Goal: Information Seeking & Learning: Check status

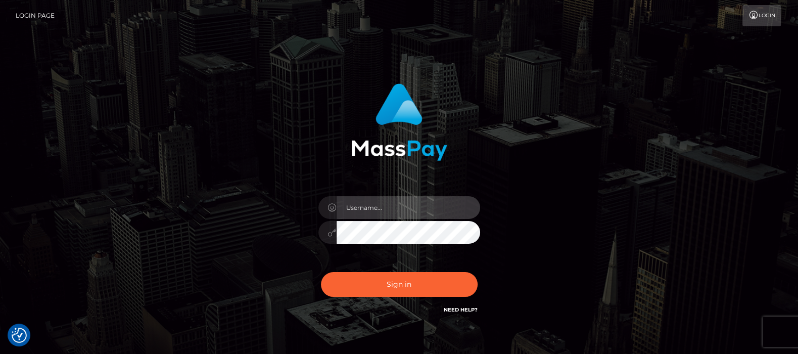
click at [369, 203] on input "text" at bounding box center [407, 207] width 143 height 23
click at [369, 210] on input "text" at bounding box center [407, 207] width 143 height 23
type input "df.es"
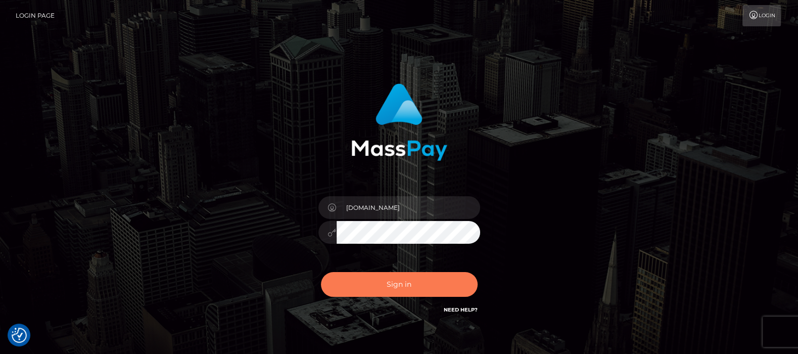
click at [394, 286] on button "Sign in" at bounding box center [399, 284] width 157 height 25
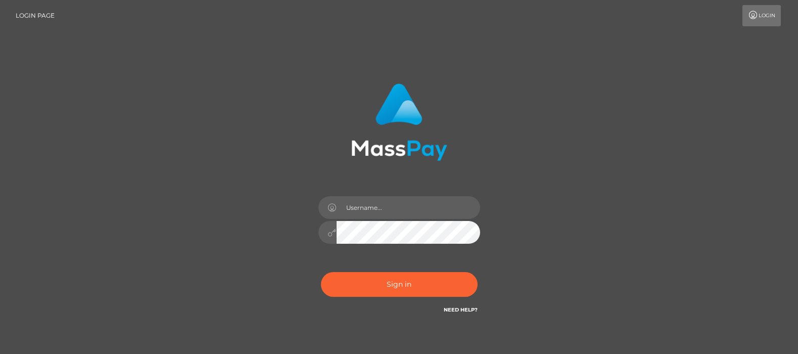
type input "df.es"
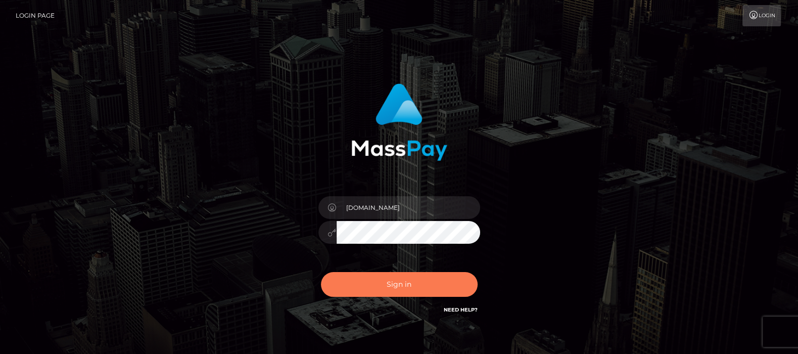
click at [387, 285] on button "Sign in" at bounding box center [399, 284] width 157 height 25
click at [401, 283] on button "Sign in" at bounding box center [399, 284] width 157 height 25
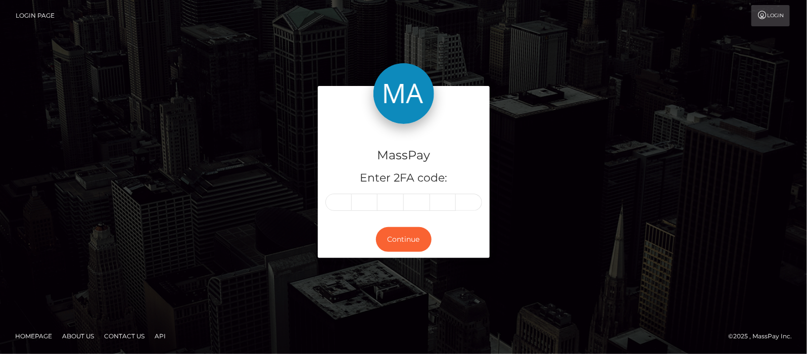
click at [339, 201] on input "text" at bounding box center [338, 201] width 26 height 17
click at [571, 220] on div "MassPay Enter 2FA code: Continue" at bounding box center [404, 176] width 576 height 181
click at [342, 195] on input "text" at bounding box center [338, 201] width 26 height 17
type input "5"
type input "7"
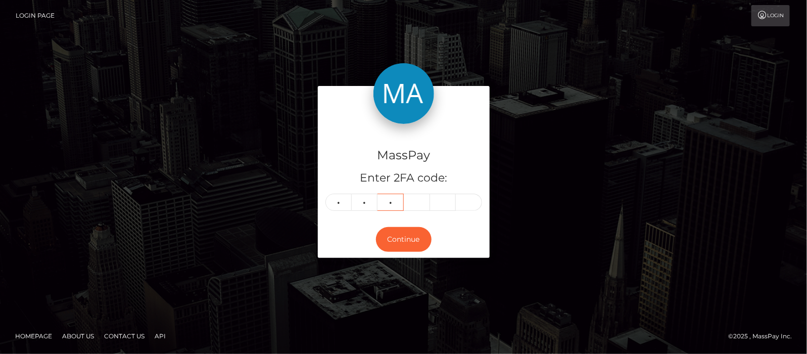
type input "5"
type input "6"
type input "3"
type input "1"
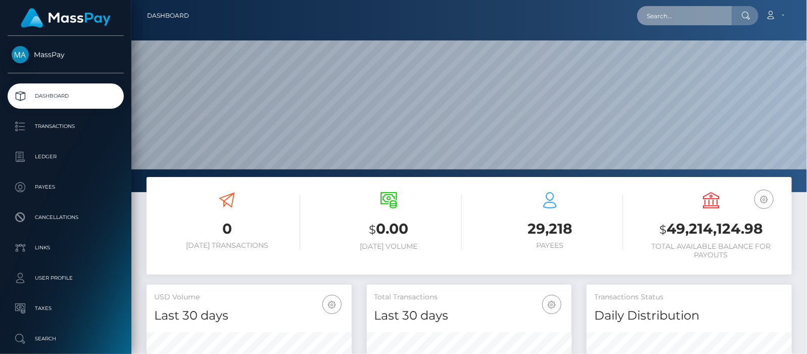
scroll to position [179, 205]
click at [703, 12] on input "text" at bounding box center [684, 15] width 95 height 19
paste input "autumn919191@yahoo.com"
type input "autumn919191@yahoo.com"
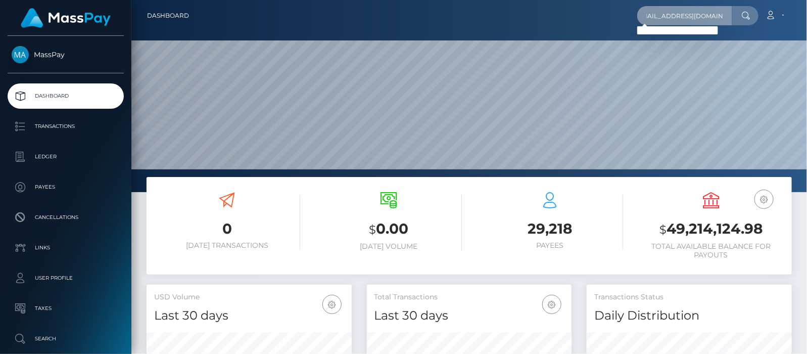
scroll to position [0, 0]
click at [723, 14] on input "autumn919191@yahoo.com" at bounding box center [684, 15] width 95 height 19
click at [51, 335] on p "Search" at bounding box center [66, 338] width 108 height 15
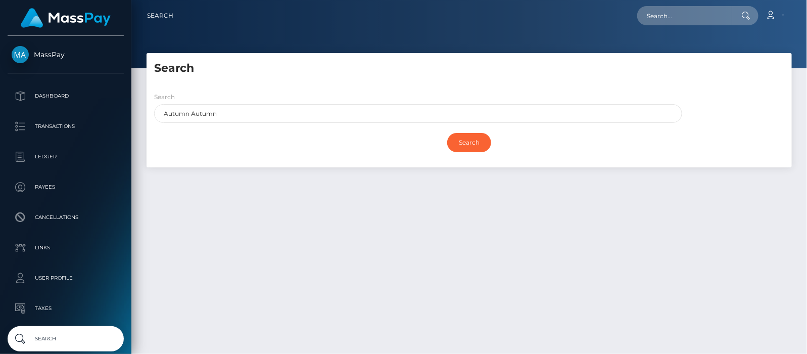
drag, startPoint x: 232, startPoint y: 113, endPoint x: 199, endPoint y: 111, distance: 33.4
click at [199, 111] on input "Autumn Autumn" at bounding box center [418, 113] width 528 height 19
click at [192, 111] on input "Autumn Autumn" at bounding box center [418, 113] width 528 height 19
drag, startPoint x: 189, startPoint y: 114, endPoint x: 352, endPoint y: 116, distance: 162.1
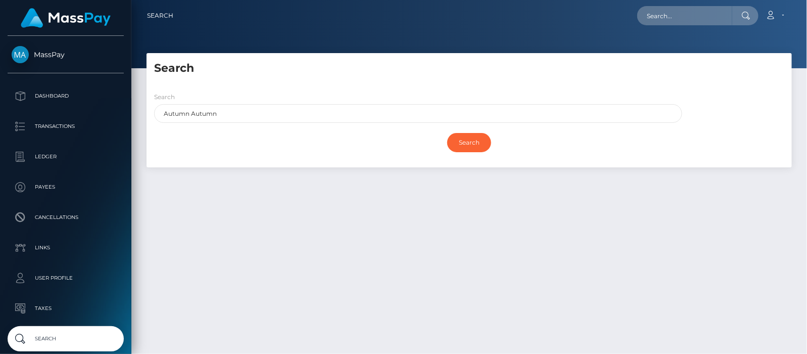
click at [352, 116] on input "Autumn Autumn" at bounding box center [418, 113] width 528 height 19
type input "Autumn"
click at [478, 142] on input "Search" at bounding box center [469, 142] width 44 height 19
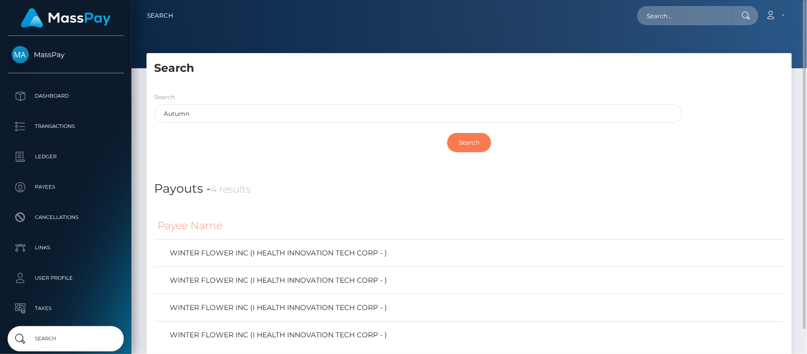
click at [466, 140] on input "Search" at bounding box center [469, 142] width 44 height 19
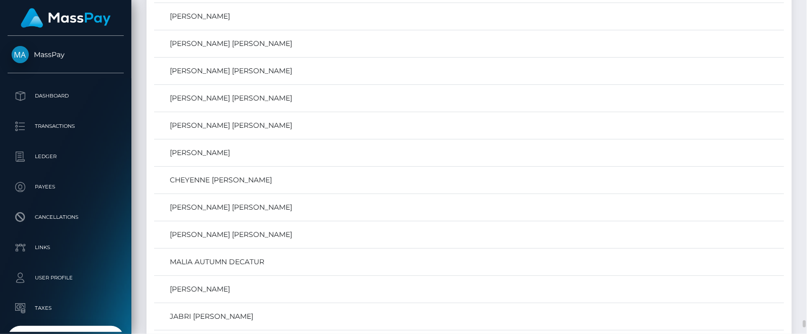
scroll to position [14884, 0]
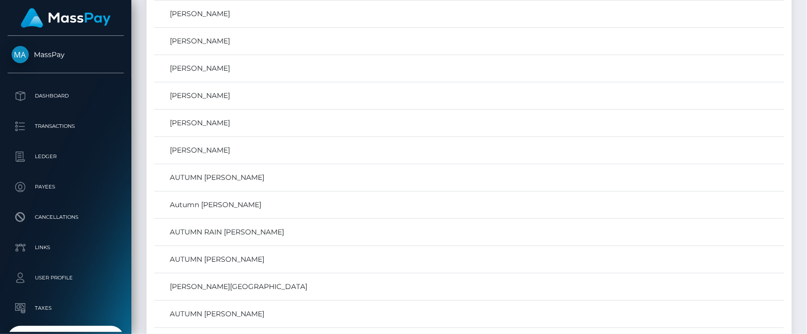
drag, startPoint x: 803, startPoint y: 316, endPoint x: 806, endPoint y: 29, distance: 286.4
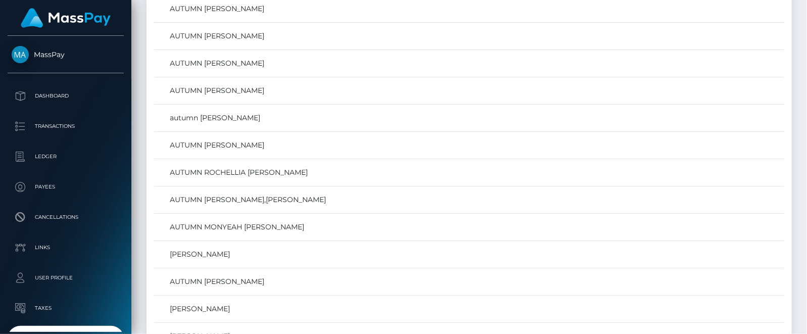
click at [806, 61] on html "MassPay Dashboard Transactions Ledger Payees Cancellations Links" at bounding box center [403, 167] width 807 height 334
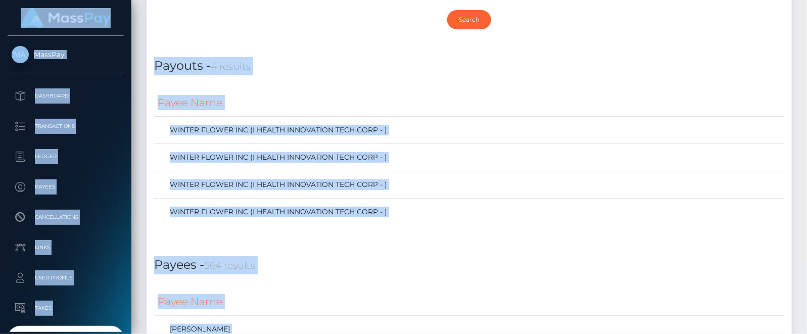
scroll to position [51, 0]
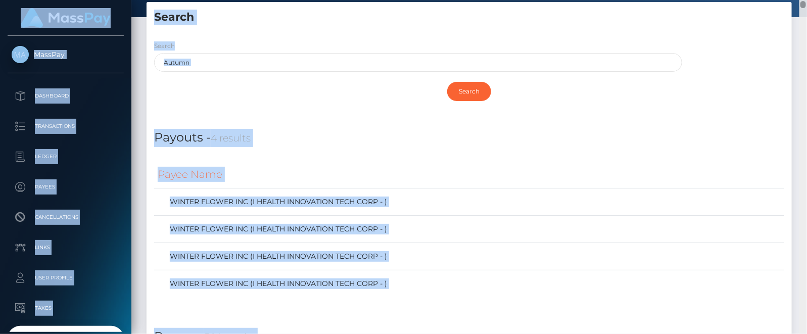
drag, startPoint x: 803, startPoint y: 69, endPoint x: 804, endPoint y: 3, distance: 66.2
click at [804, 3] on div at bounding box center [803, 4] width 6 height 7
click at [212, 52] on div "Search Autumn" at bounding box center [418, 55] width 528 height 31
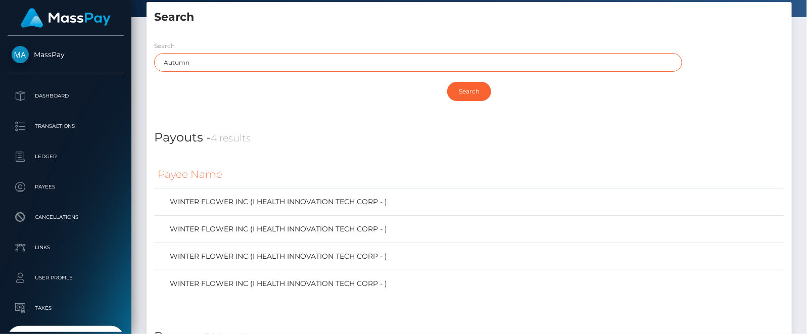
click at [205, 63] on input "Autumn" at bounding box center [418, 62] width 528 height 19
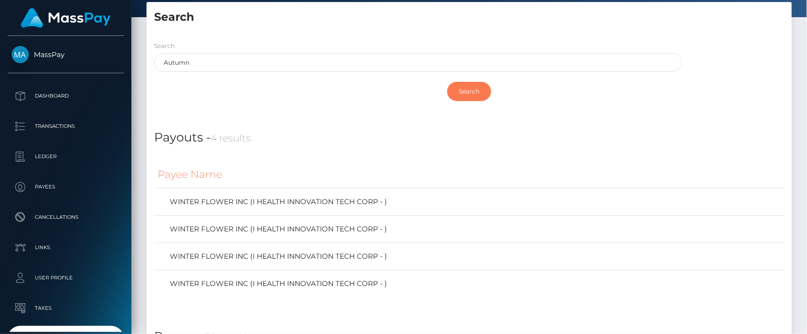
click at [475, 89] on input "Search" at bounding box center [469, 91] width 44 height 19
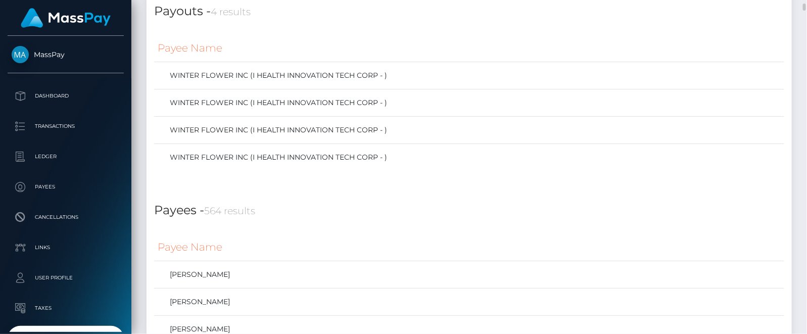
scroll to position [114, 0]
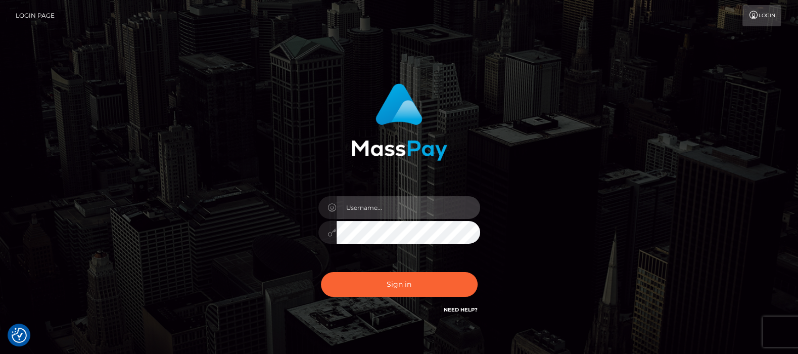
click at [366, 208] on input "text" at bounding box center [407, 207] width 143 height 23
type input "[DOMAIN_NAME]"
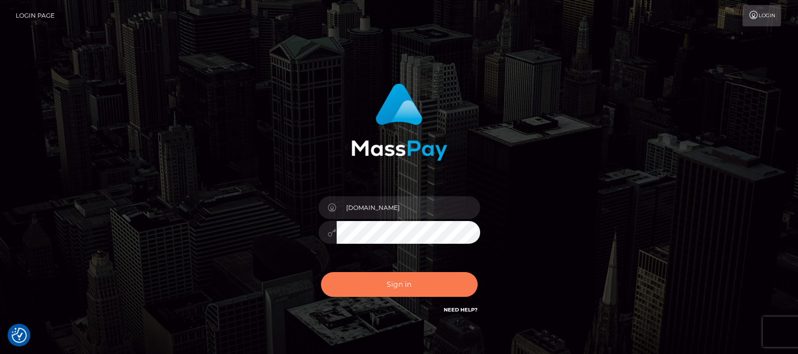
click at [395, 284] on button "Sign in" at bounding box center [399, 284] width 157 height 25
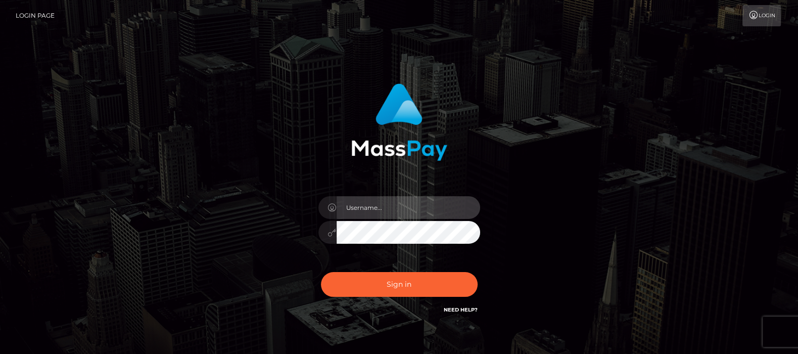
click at [379, 206] on input "text" at bounding box center [407, 207] width 143 height 23
type input "df.es"
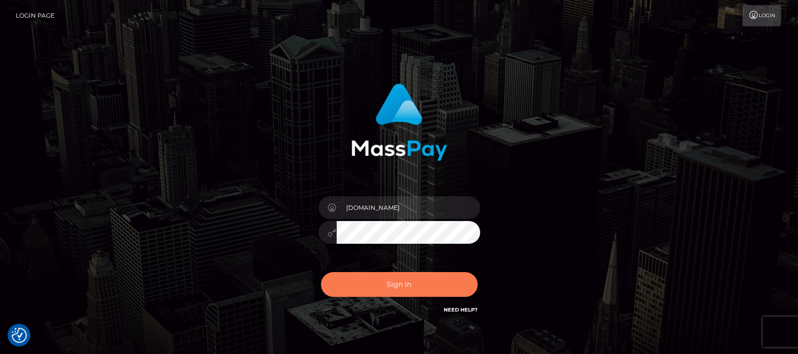
click at [398, 282] on button "Sign in" at bounding box center [399, 284] width 157 height 25
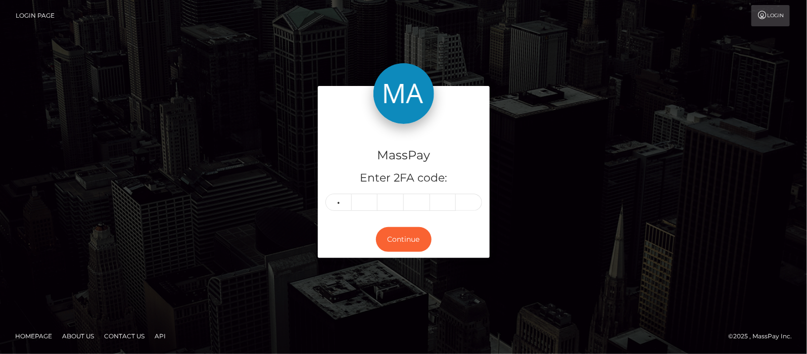
type input "9"
type input "0"
type input "5"
type input "3"
type input "8"
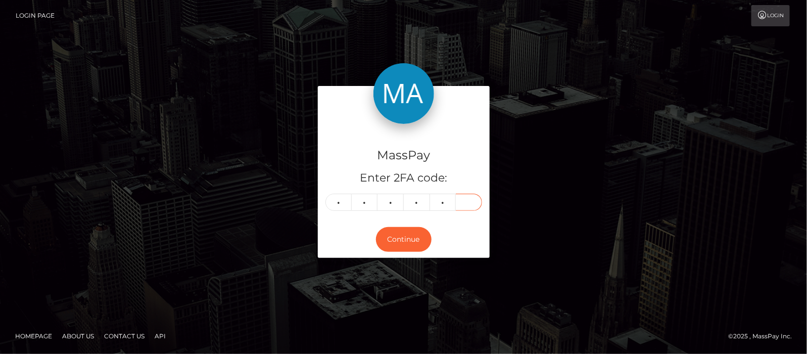
type input "0"
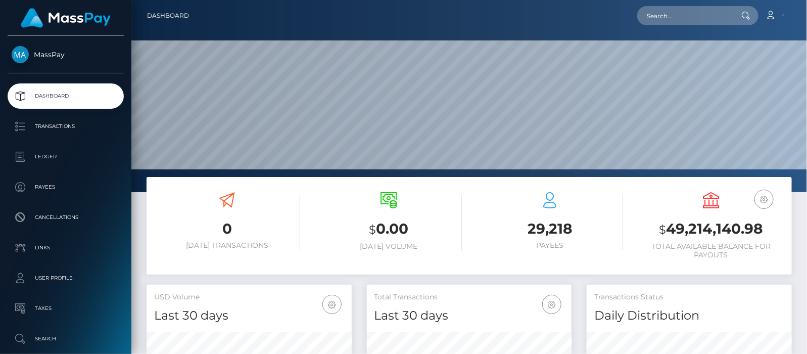
scroll to position [179, 205]
click at [668, 13] on input "text" at bounding box center [684, 15] width 95 height 19
paste input "[EMAIL_ADDRESS][DOMAIN_NAME]"
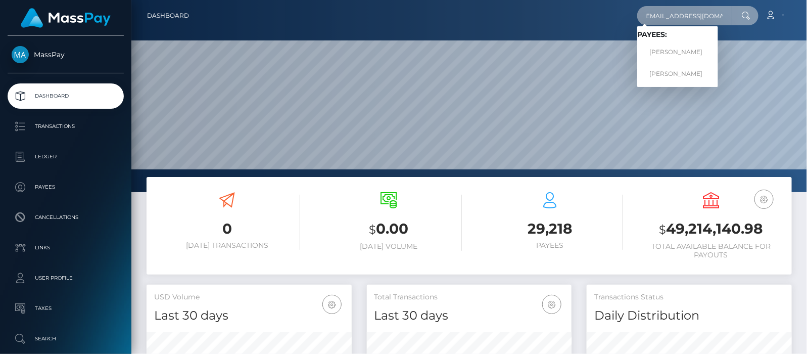
type input "selenafitxxx@gmail.com"
click at [699, 52] on link "MELISSA LOUISE BINION" at bounding box center [677, 52] width 81 height 19
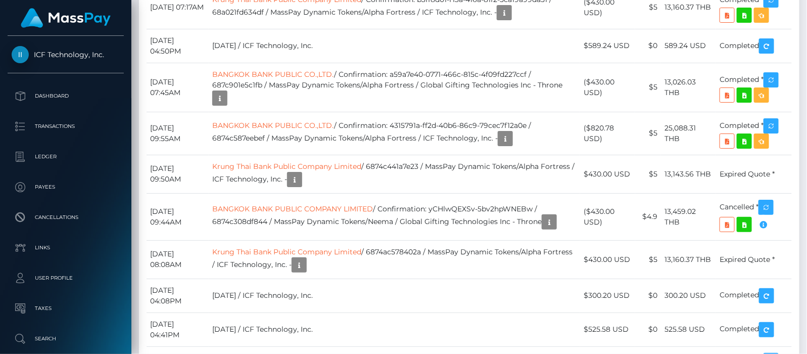
scroll to position [121, 205]
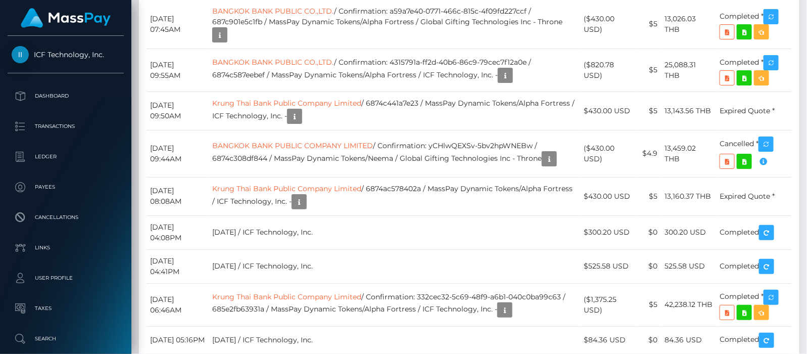
drag, startPoint x: 416, startPoint y: 142, endPoint x: 561, endPoint y: 143, distance: 145.0
drag, startPoint x: 417, startPoint y: 232, endPoint x: 547, endPoint y: 235, distance: 129.8
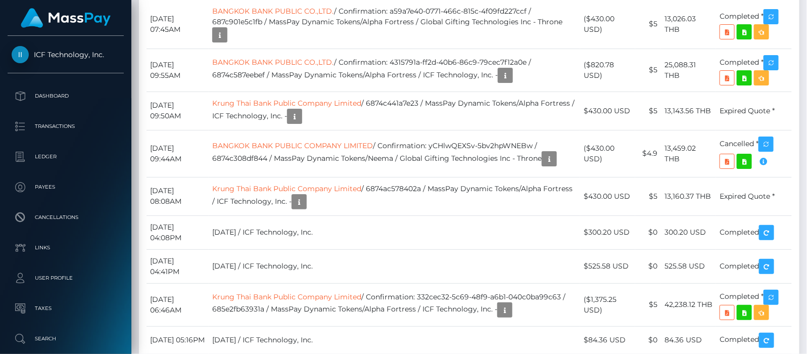
scroll to position [4293, 0]
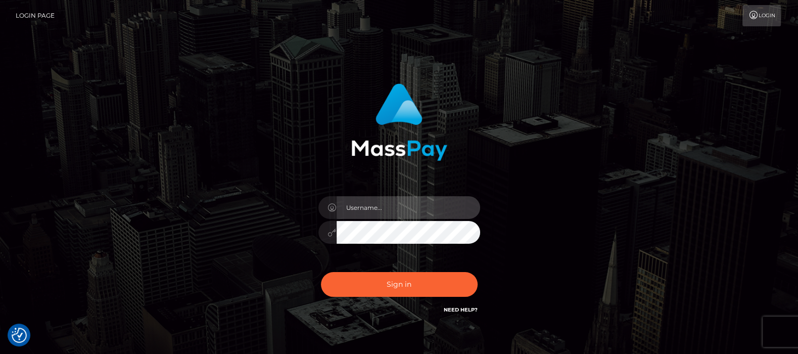
click at [381, 210] on input "text" at bounding box center [407, 207] width 143 height 23
type input "df.es"
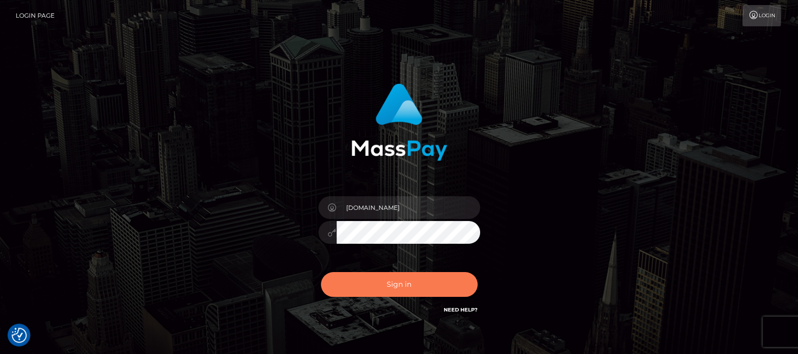
click at [387, 285] on button "Sign in" at bounding box center [399, 284] width 157 height 25
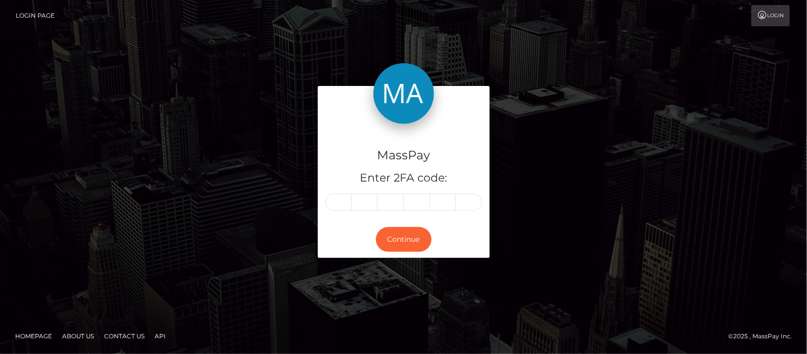
click at [342, 199] on input "text" at bounding box center [338, 201] width 26 height 17
type input "8"
type input "0"
type input "5"
type input "1"
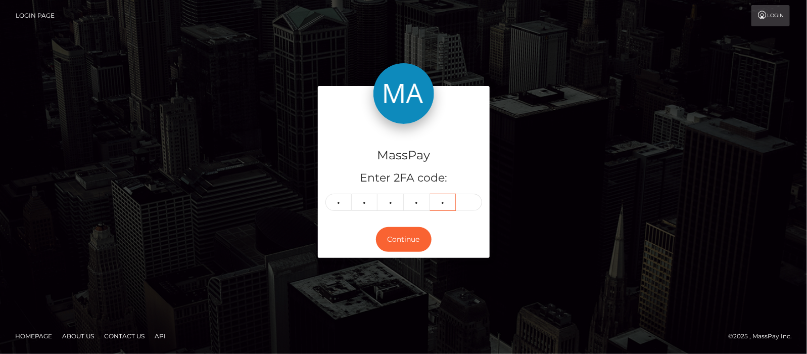
type input "1"
type input "5"
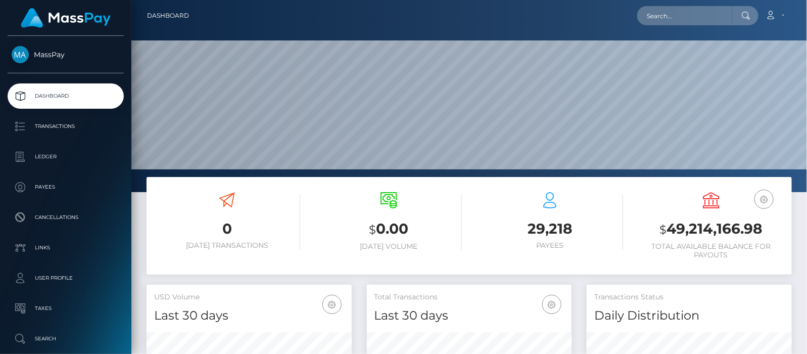
scroll to position [179, 205]
click at [661, 17] on input "text" at bounding box center [684, 15] width 95 height 19
paste input "[EMAIL_ADDRESS][DOMAIN_NAME]"
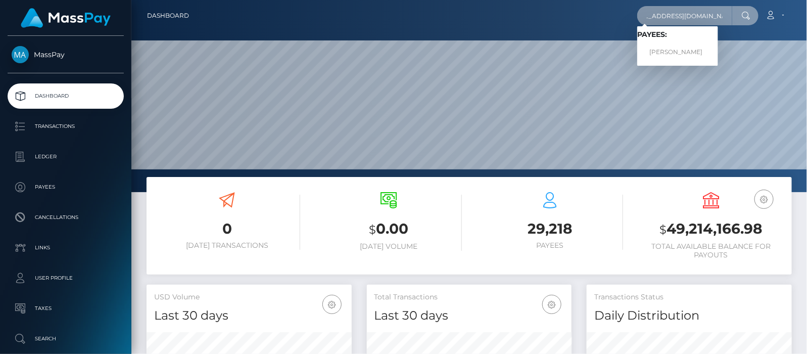
type input "[EMAIL_ADDRESS][DOMAIN_NAME]"
click at [668, 51] on link "Paul Blackmore" at bounding box center [677, 52] width 81 height 19
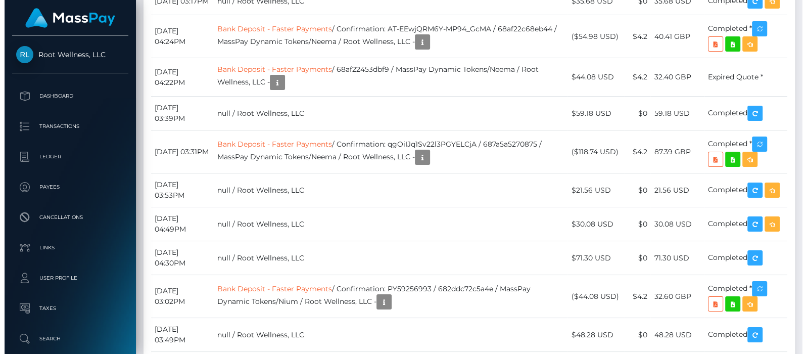
scroll to position [121, 205]
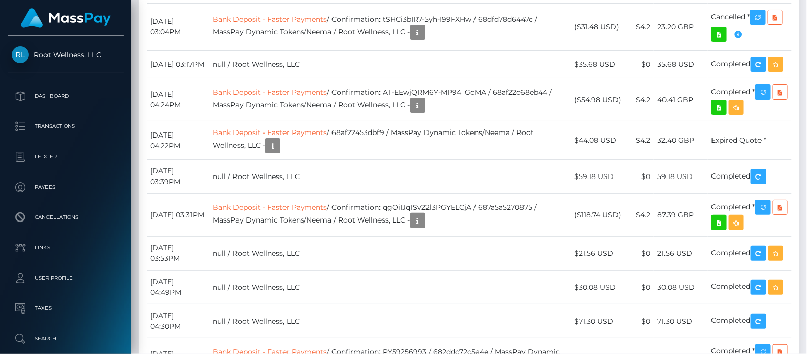
scroll to position [504972, 504888]
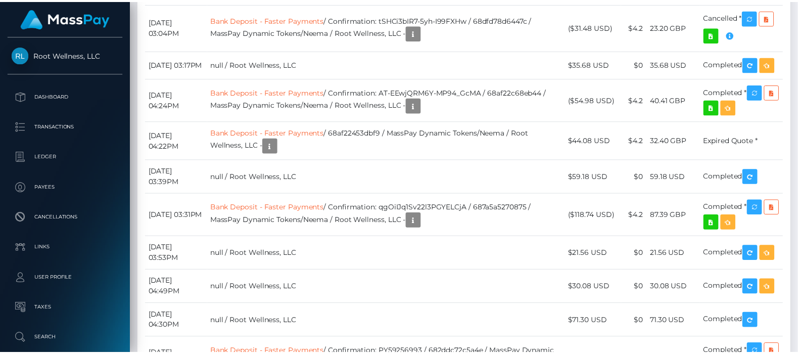
scroll to position [121, 205]
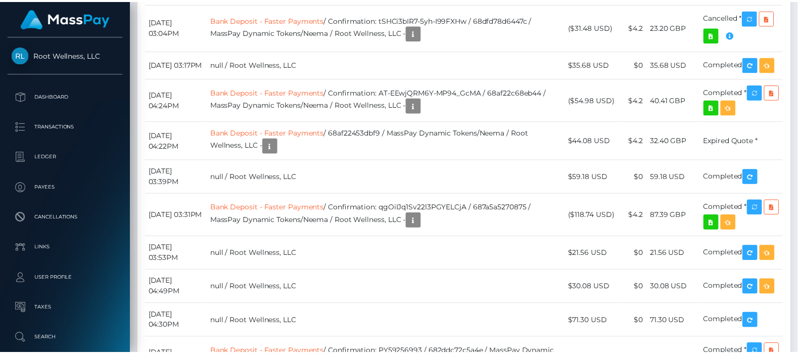
scroll to position [121, 202]
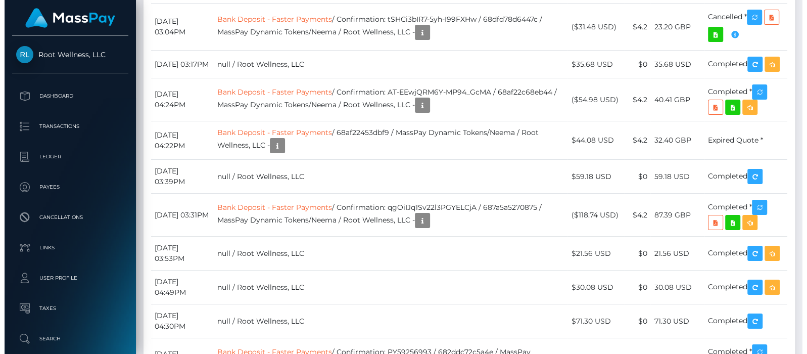
scroll to position [121, 205]
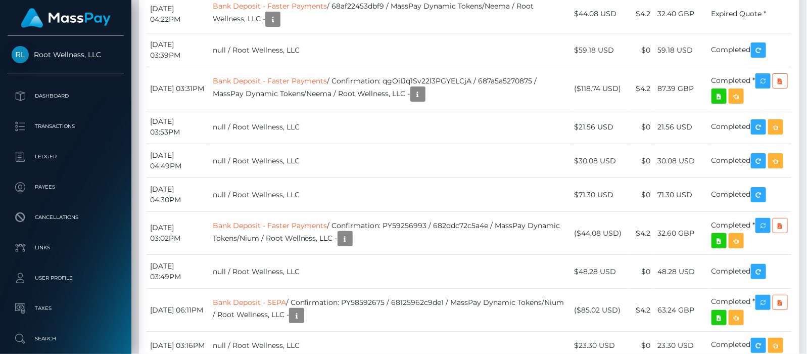
scroll to position [121, 205]
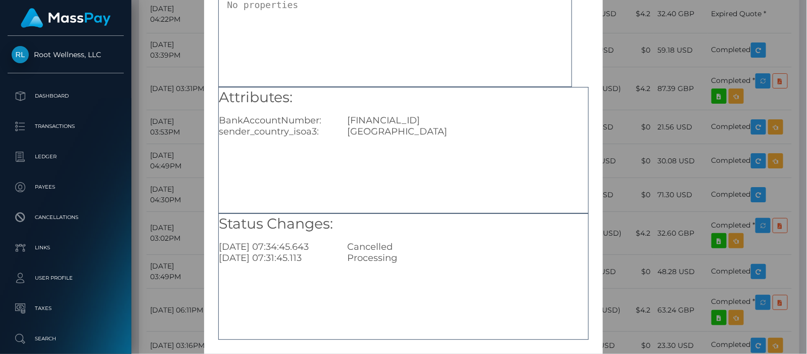
scroll to position [126, 0]
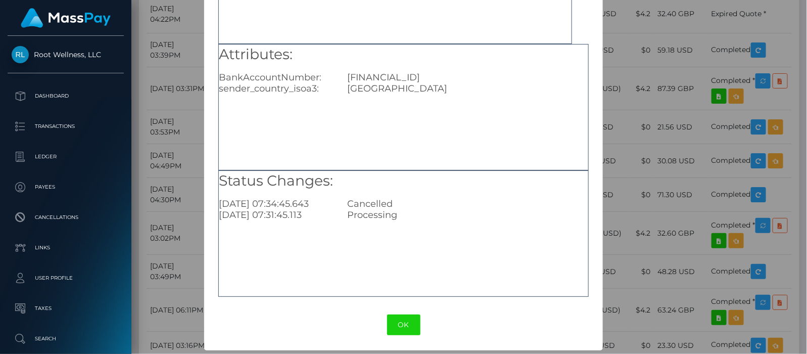
click at [402, 320] on button "OK" at bounding box center [403, 324] width 33 height 21
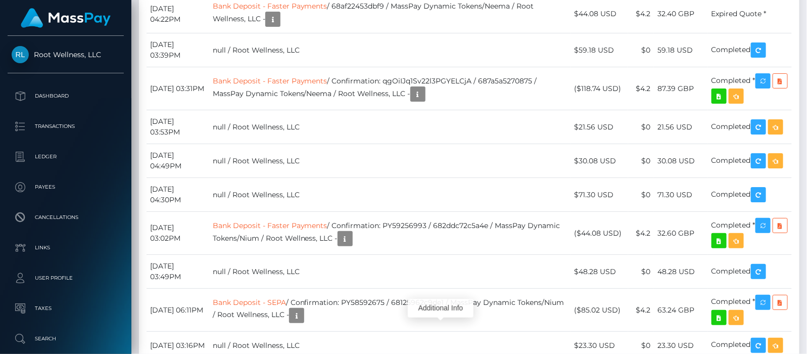
scroll to position [2778, 0]
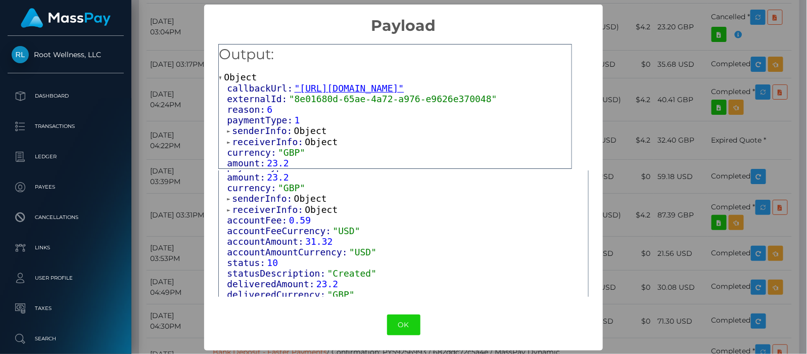
scroll to position [1, 0]
click at [229, 206] on span at bounding box center [229, 209] width 5 height 7
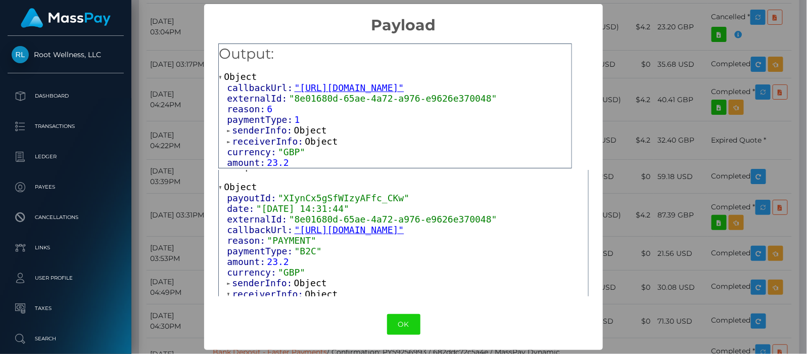
scroll to position [0, 0]
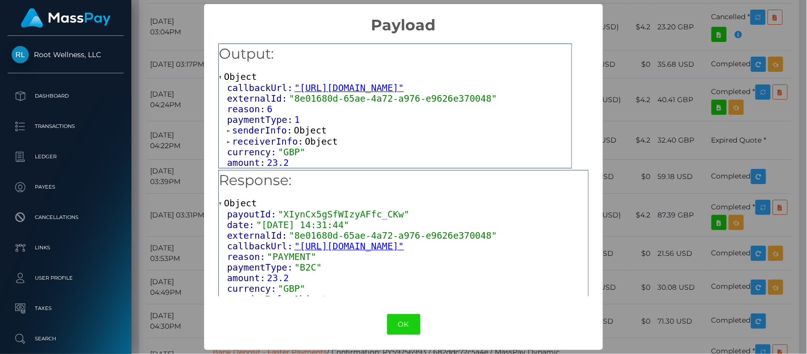
click at [224, 141] on div "callbackUrl: "https://api.masspay.io/v1.0.0/payout/callback/neema" externalId: …" at bounding box center [395, 124] width 353 height 85
click at [227, 139] on span at bounding box center [229, 141] width 5 height 7
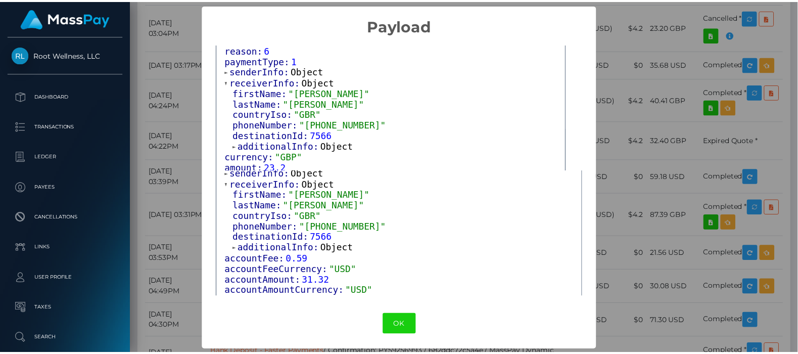
scroll to position [164, 0]
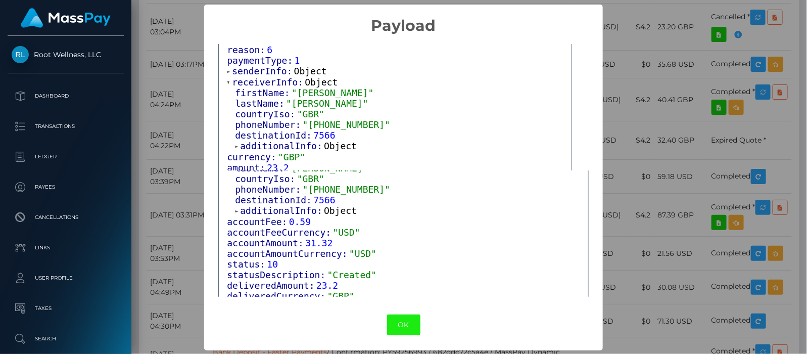
click at [400, 323] on button "OK" at bounding box center [403, 324] width 33 height 21
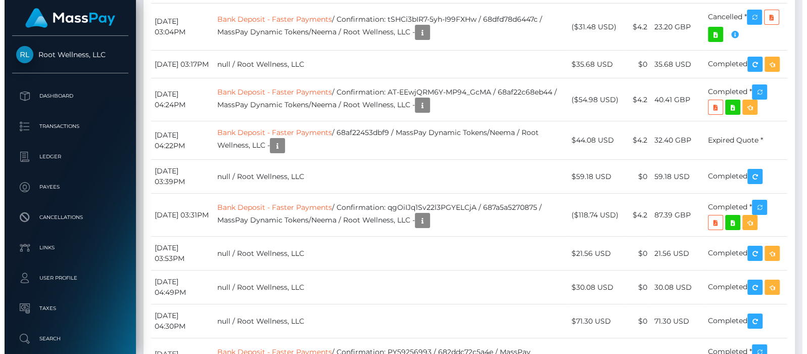
scroll to position [504972, 504888]
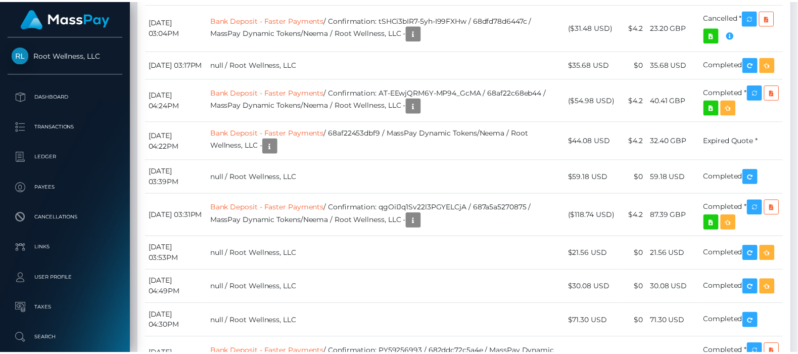
scroll to position [121, 205]
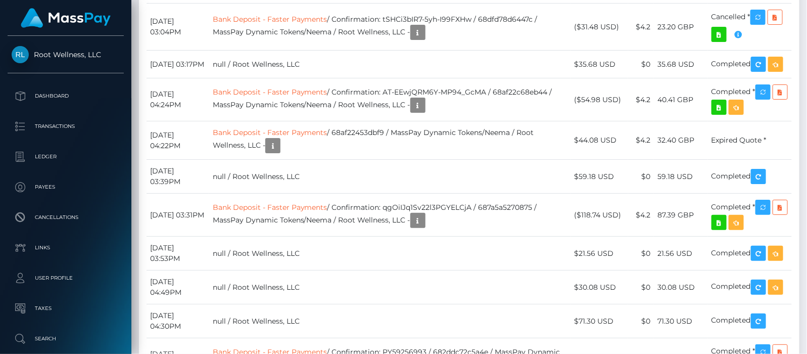
click at [318, 96] on link "Bank Deposit - Faster Payments" at bounding box center [270, 91] width 115 height 9
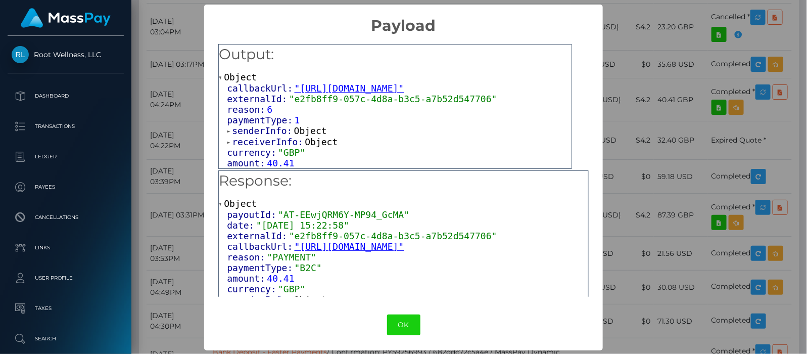
click at [227, 140] on span at bounding box center [229, 142] width 5 height 7
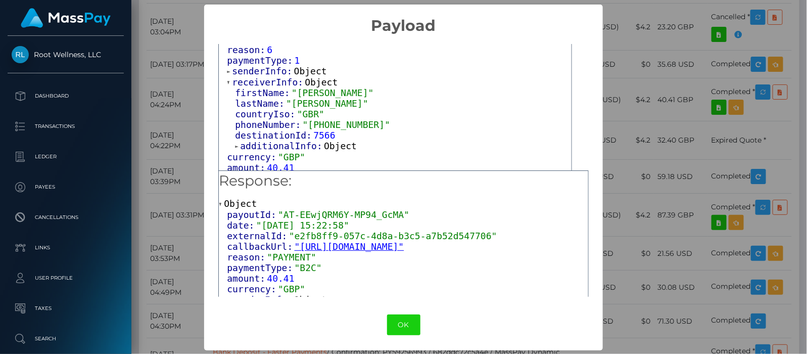
scroll to position [1, 0]
click at [235, 142] on span at bounding box center [237, 145] width 5 height 7
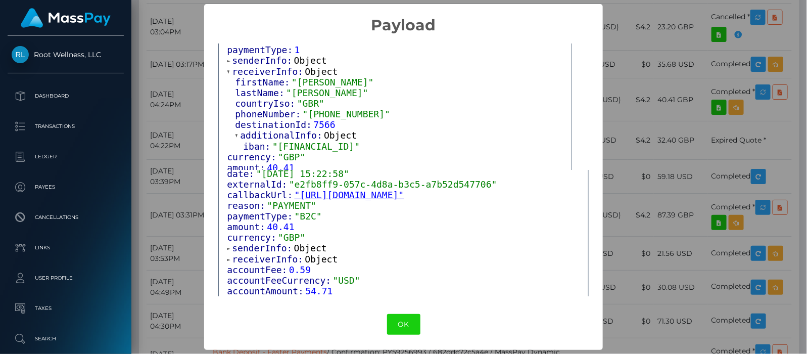
scroll to position [63, 0]
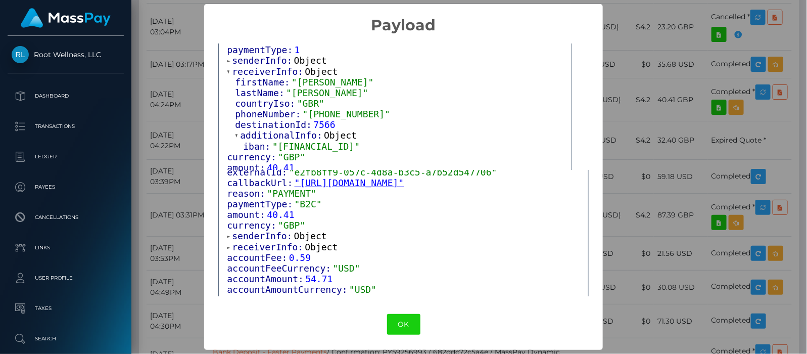
click at [227, 233] on span at bounding box center [229, 236] width 5 height 7
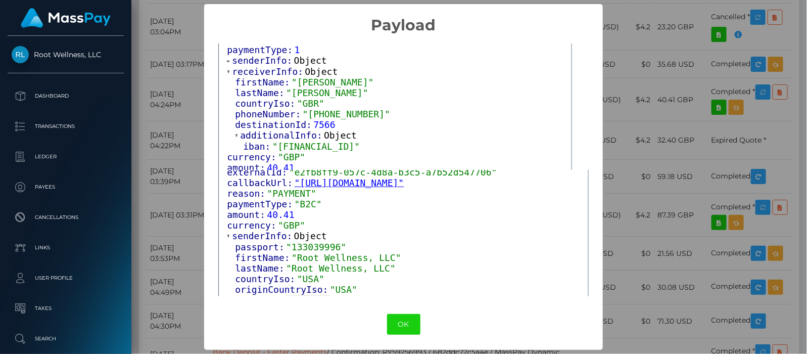
click at [227, 234] on span at bounding box center [229, 236] width 5 height 7
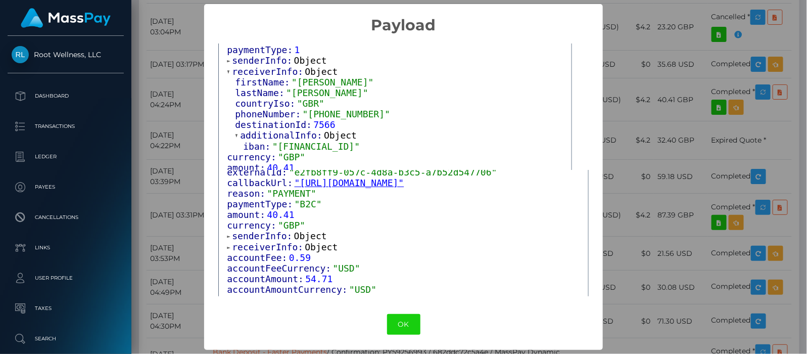
click at [224, 244] on div "payoutId: "AT-EEwjQRM6Y-MP94_GcMA" date: "2025-08-27 15:22:58" externalId: "e2f…" at bounding box center [403, 240] width 369 height 191
click at [227, 245] on span at bounding box center [229, 247] width 5 height 7
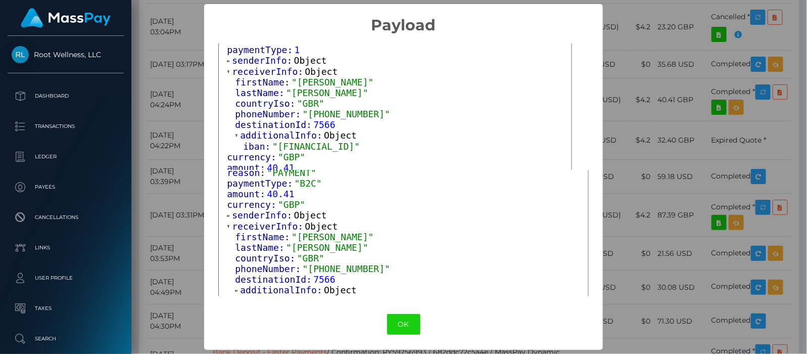
scroll to position [37, 0]
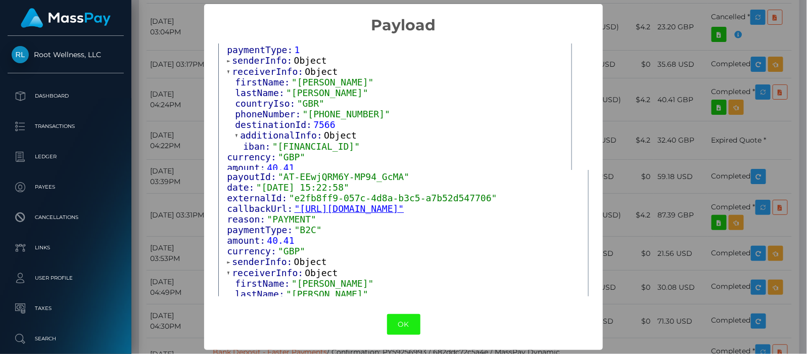
drag, startPoint x: 402, startPoint y: 321, endPoint x: 323, endPoint y: 285, distance: 86.8
click at [402, 321] on button "OK" at bounding box center [403, 324] width 33 height 21
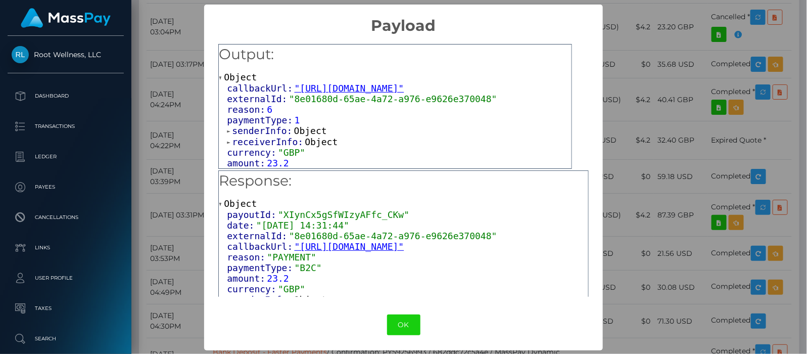
click at [227, 139] on span at bounding box center [229, 142] width 5 height 7
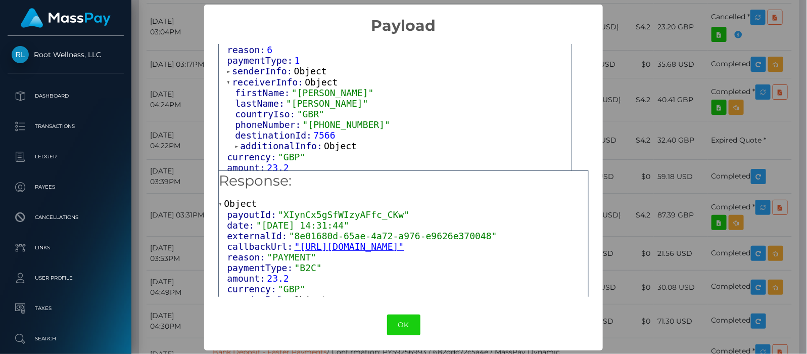
click at [235, 143] on span at bounding box center [237, 146] width 5 height 7
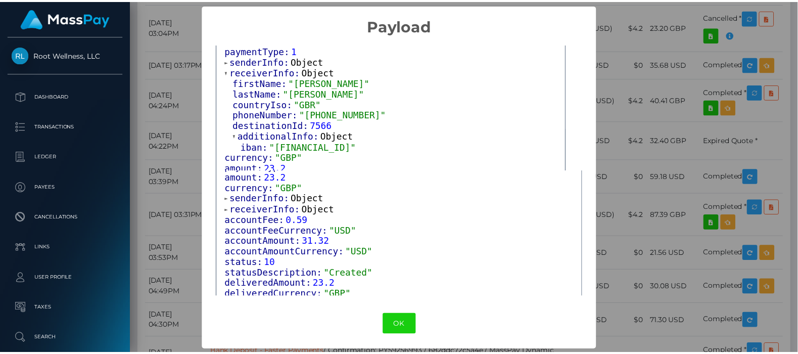
scroll to position [1, 0]
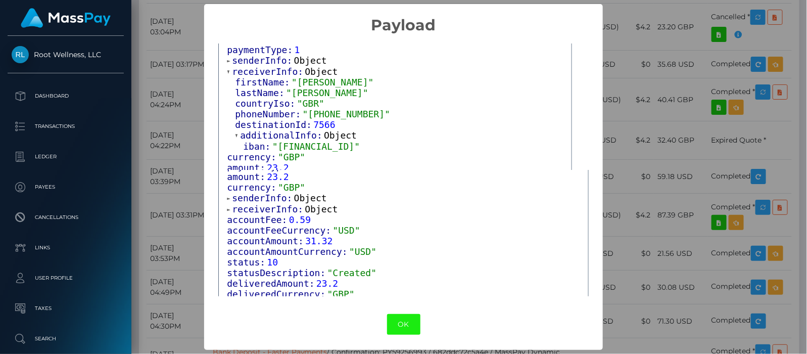
click at [396, 321] on button "OK" at bounding box center [403, 324] width 33 height 21
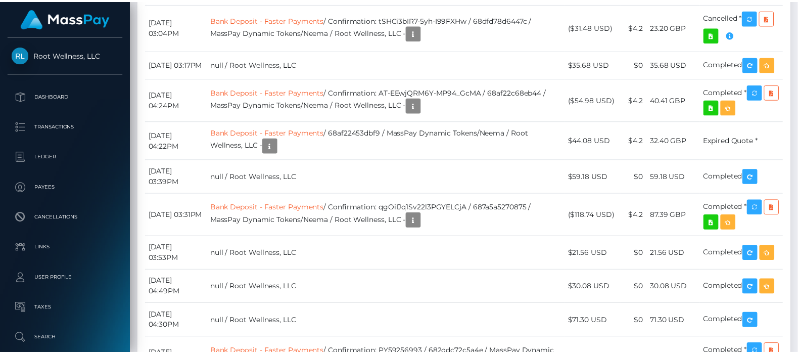
scroll to position [121, 202]
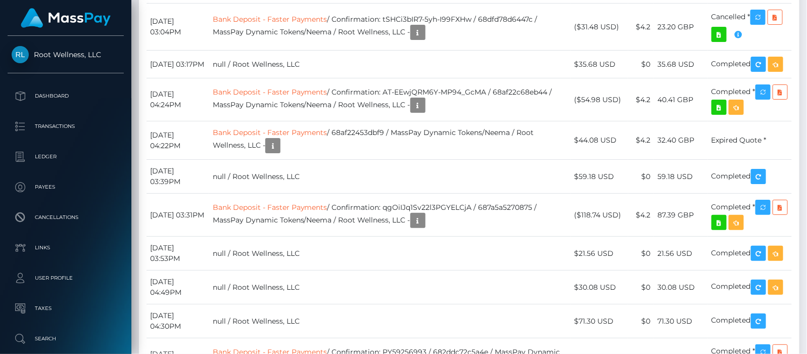
click at [446, 78] on td "null / Root Wellness, LLC" at bounding box center [390, 65] width 362 height 28
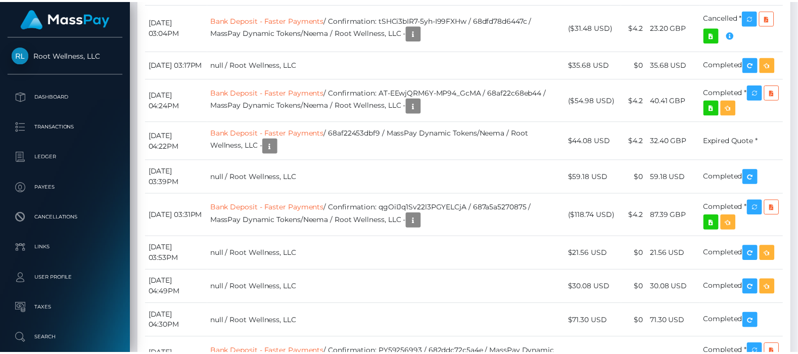
scroll to position [504972, 504891]
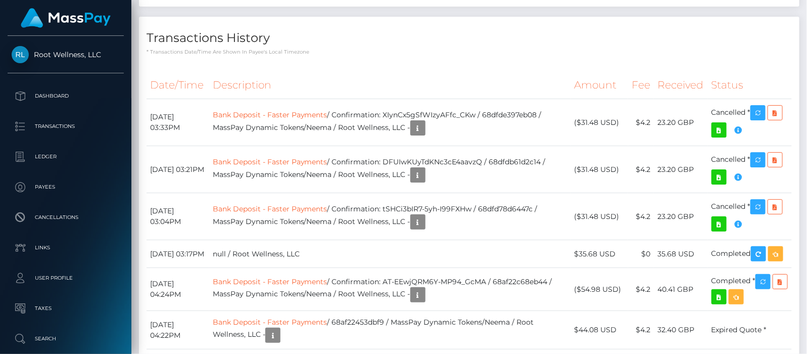
scroll to position [2904, 0]
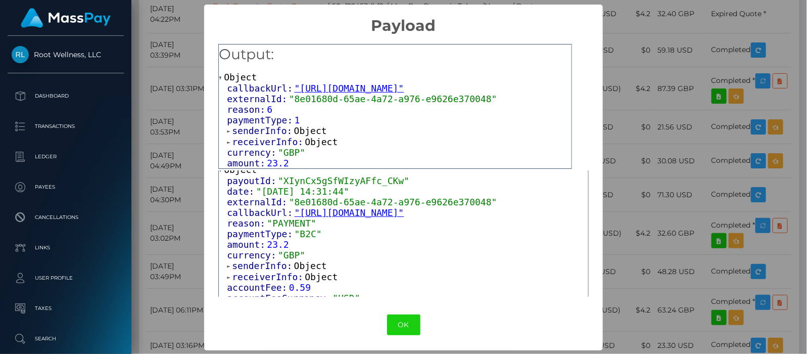
scroll to position [101, 0]
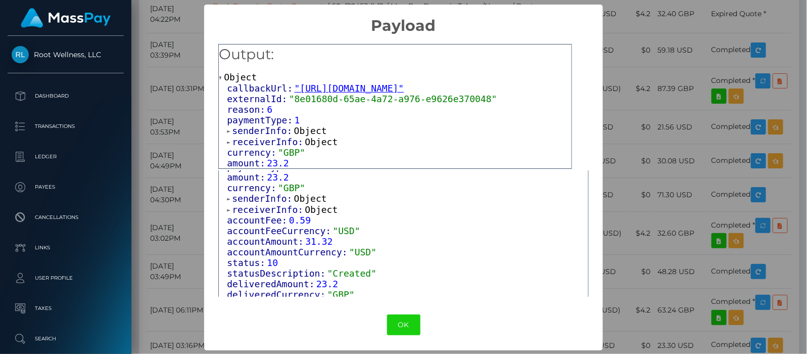
click at [227, 140] on span at bounding box center [229, 142] width 5 height 7
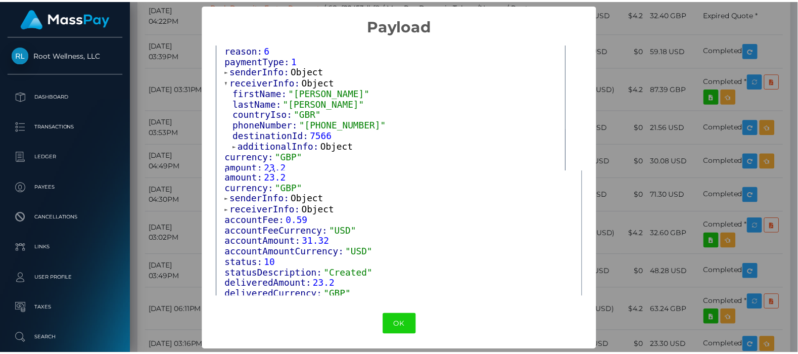
scroll to position [1, 0]
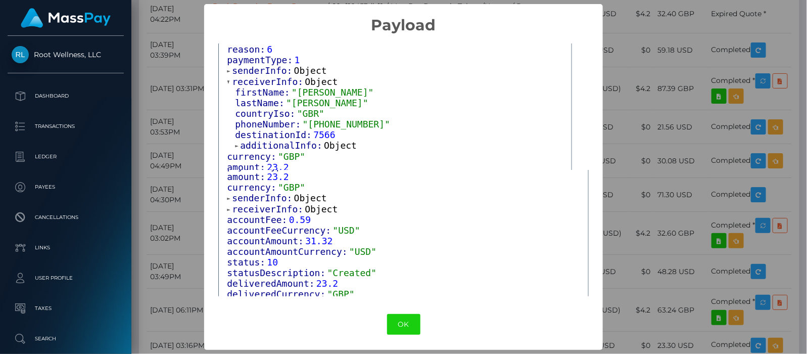
click at [235, 142] on span at bounding box center [237, 145] width 5 height 7
click at [390, 316] on button "OK" at bounding box center [403, 324] width 33 height 21
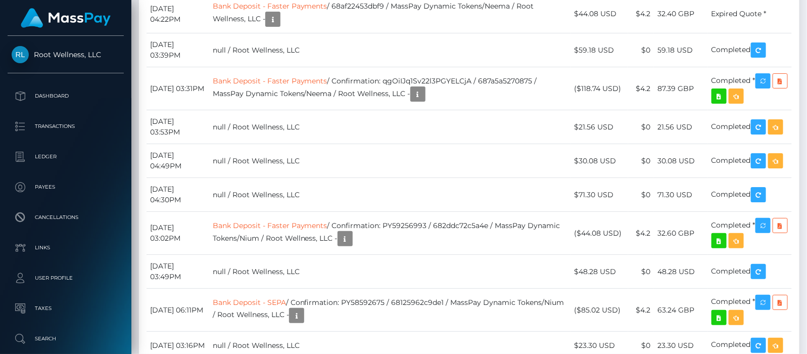
scroll to position [121, 205]
click at [704, 33] on td "32.40 GBP" at bounding box center [681, 14] width 54 height 38
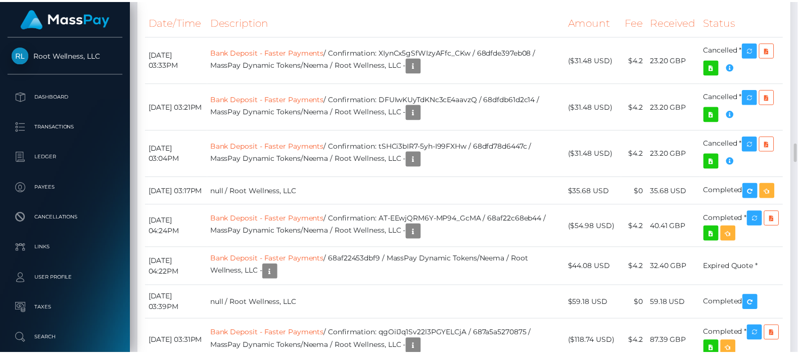
scroll to position [2841, 0]
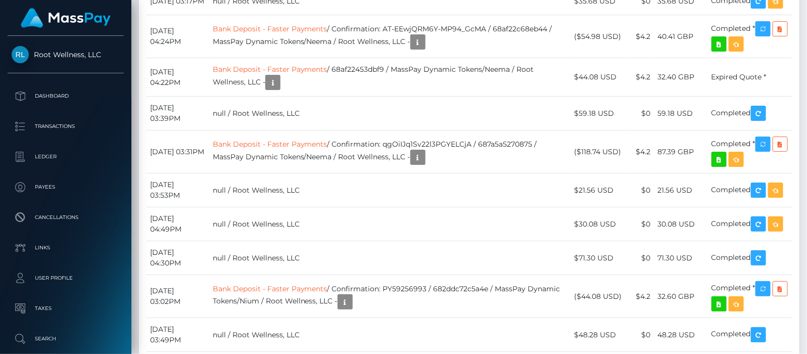
drag, startPoint x: 354, startPoint y: 86, endPoint x: 495, endPoint y: 89, distance: 141.5
drag, startPoint x: 354, startPoint y: 88, endPoint x: 497, endPoint y: 88, distance: 142.4
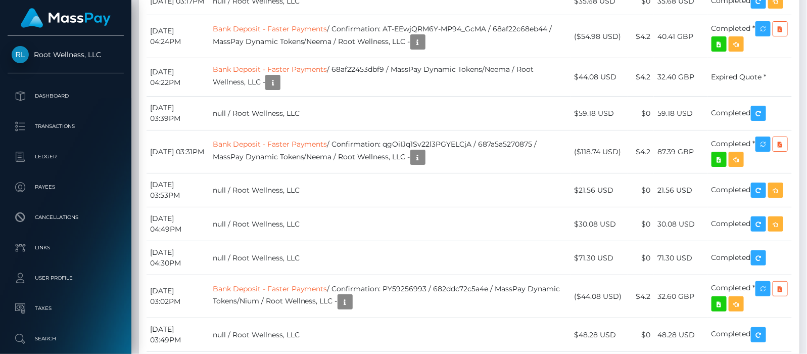
drag, startPoint x: 356, startPoint y: 86, endPoint x: 498, endPoint y: 89, distance: 142.0
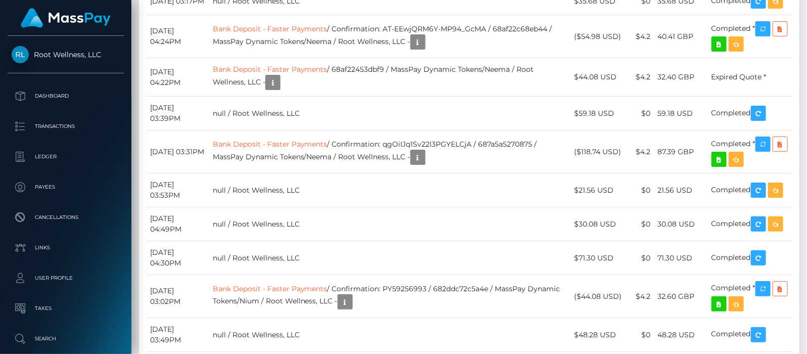
copy td "Confirmation: XIynCx5gSfWIzyAFfc_CKw"
drag, startPoint x: 354, startPoint y: 135, endPoint x: 509, endPoint y: 134, distance: 154.6
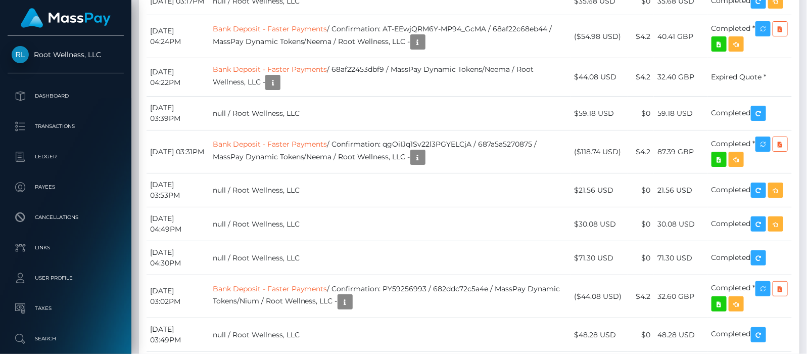
copy td "Confirmation: DFUIwKUyTdKNc3cE4aavzQ /"
drag, startPoint x: 355, startPoint y: 182, endPoint x: 492, endPoint y: 184, distance: 137.4
copy td "Confirmation: tSHCi3bIR7-5yh-I99FXHw"
